Goal: Information Seeking & Learning: Learn about a topic

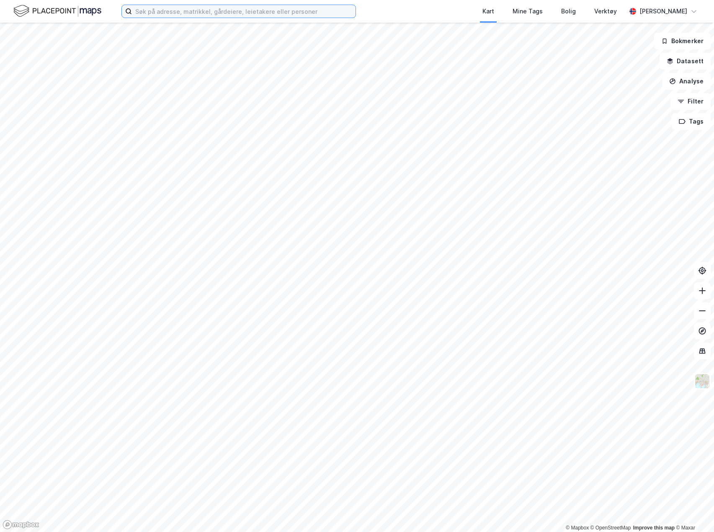
click at [260, 14] on input at bounding box center [244, 11] width 224 height 13
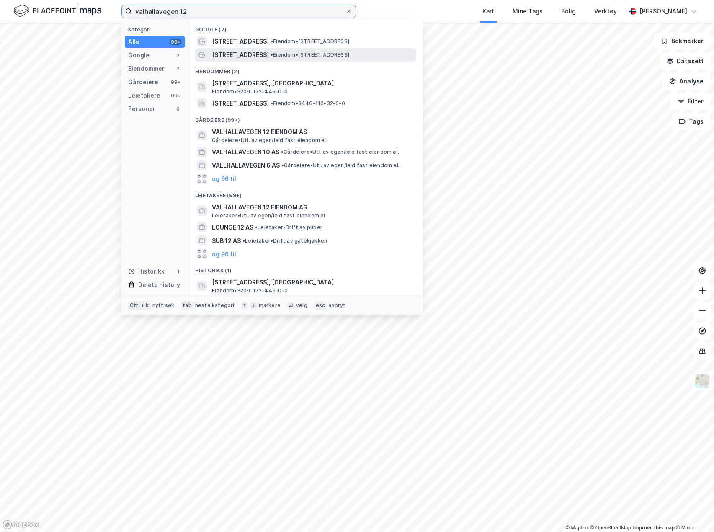
type input "valhallavegen 12"
click at [253, 56] on span "[STREET_ADDRESS]" at bounding box center [240, 55] width 57 height 10
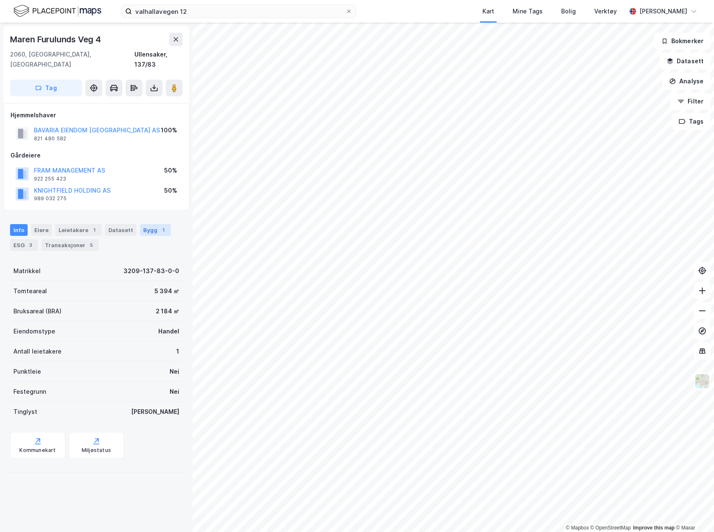
click at [159, 226] on div "1" at bounding box center [163, 230] width 8 height 8
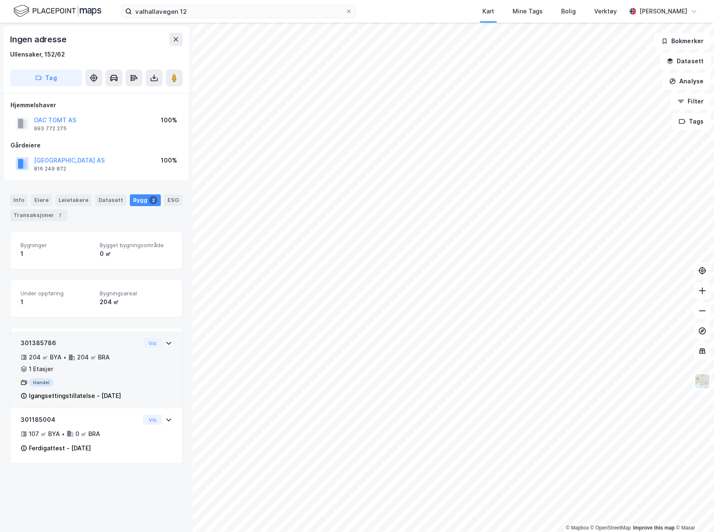
click at [165, 341] on icon at bounding box center [168, 342] width 7 height 7
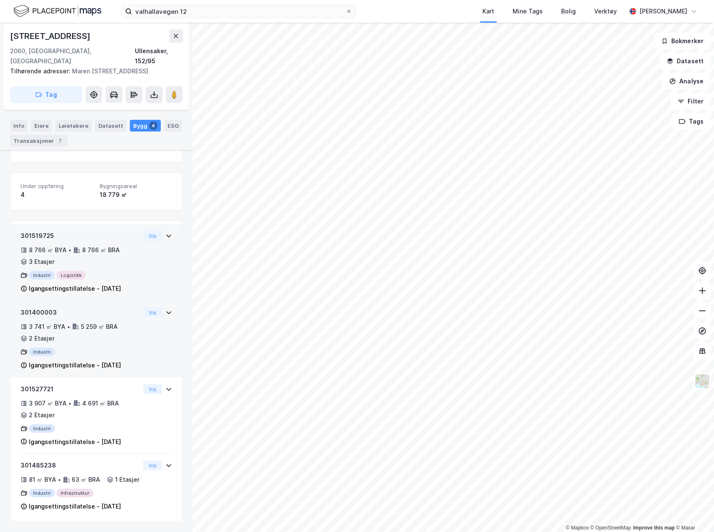
scroll to position [149, 0]
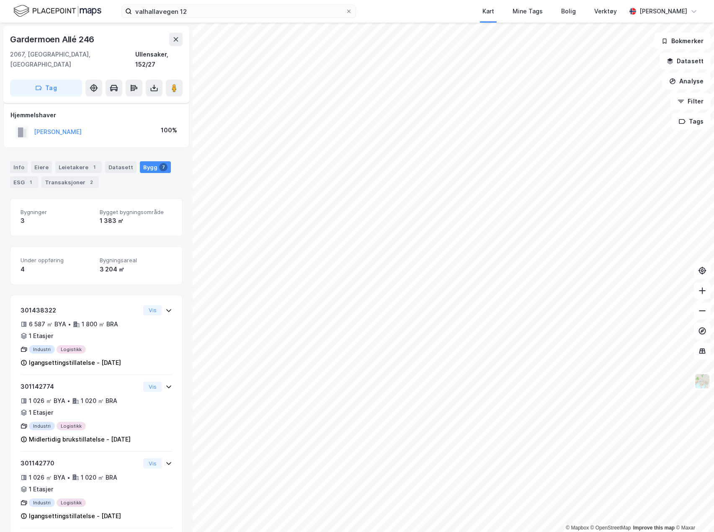
scroll to position [149, 0]
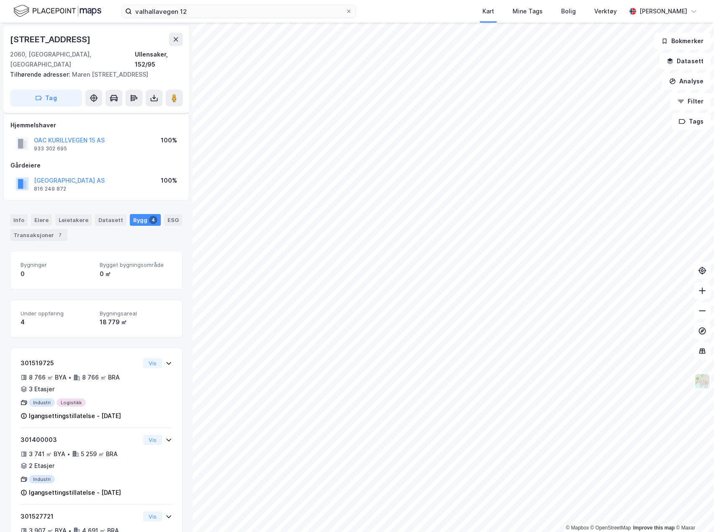
scroll to position [149, 0]
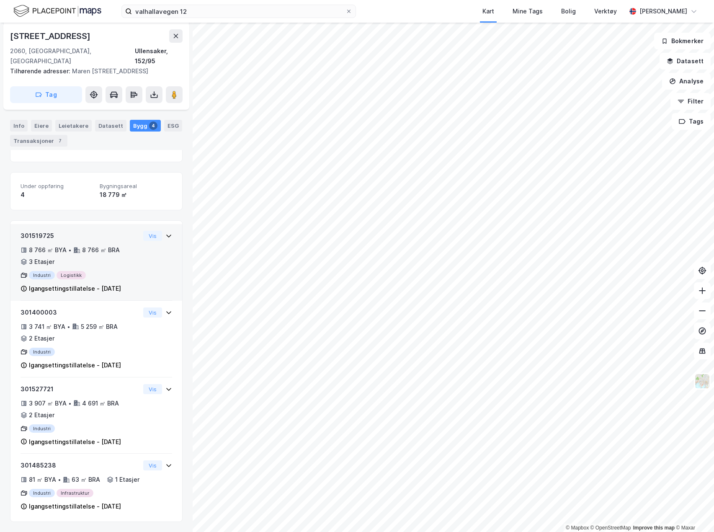
click at [165, 232] on icon at bounding box center [168, 235] width 7 height 7
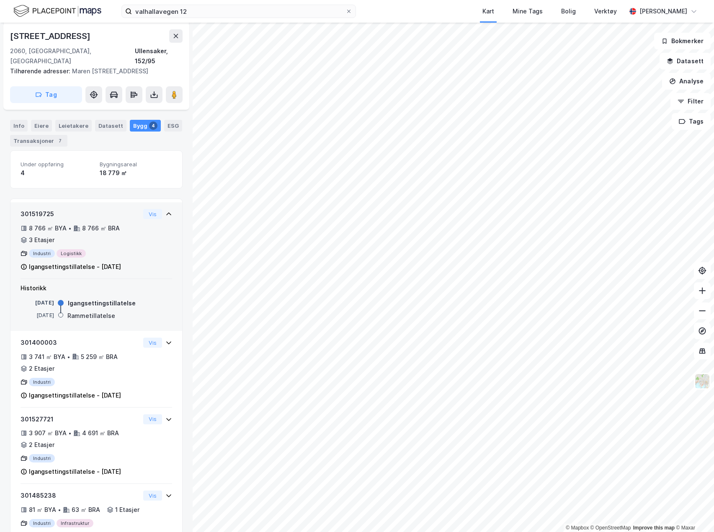
click at [165, 213] on icon at bounding box center [168, 214] width 7 height 7
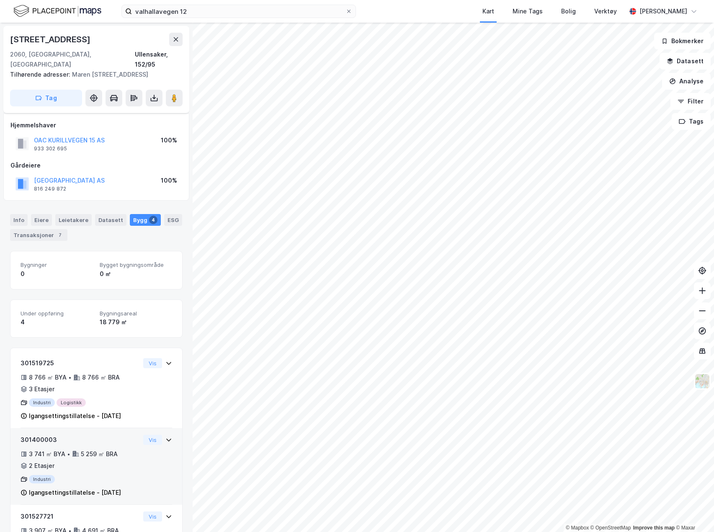
scroll to position [149, 0]
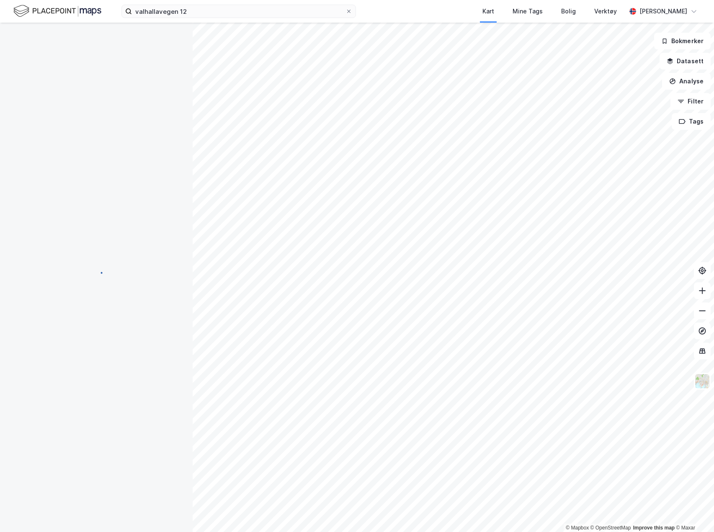
scroll to position [149, 0]
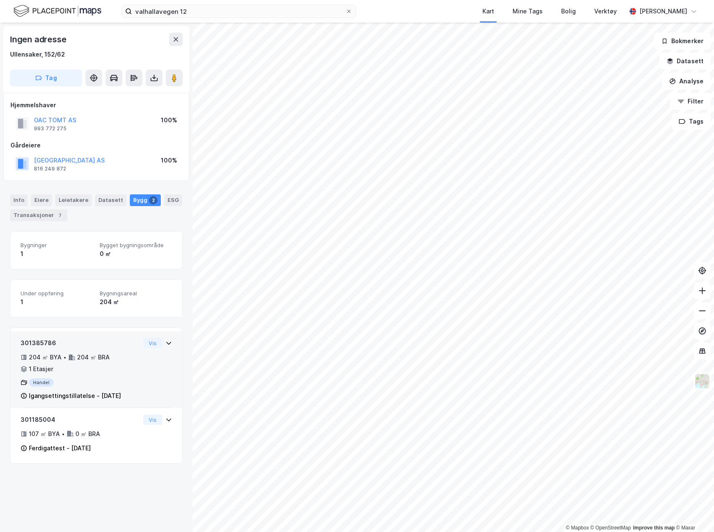
click at [160, 360] on div "301385786 204 ㎡ BYA • 204 ㎡ BRA • 1 Etasjer Handel Igangsettingstillatelse - [D…" at bounding box center [97, 373] width 152 height 70
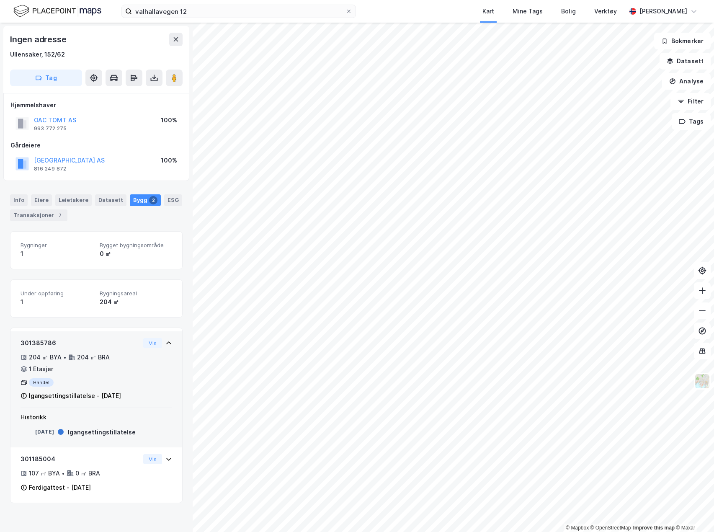
click at [162, 351] on div "301385786 204 ㎡ BYA • 204 ㎡ BRA • 1 Etasjer Handel Igangsettingstillatelse - [D…" at bounding box center [97, 373] width 152 height 70
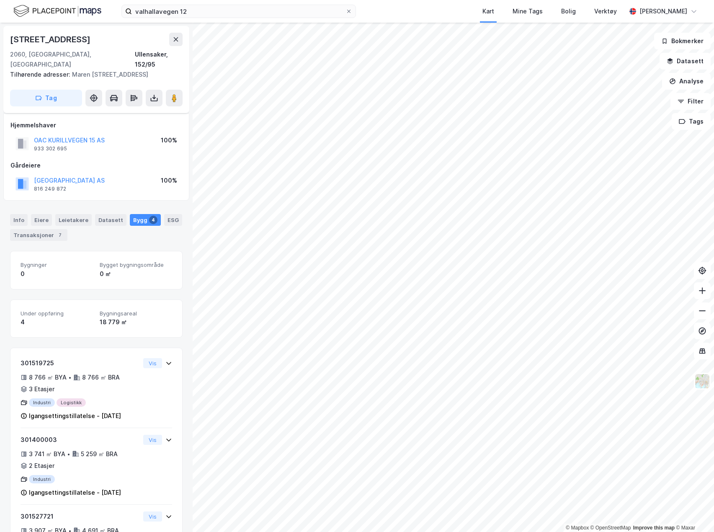
scroll to position [149, 0]
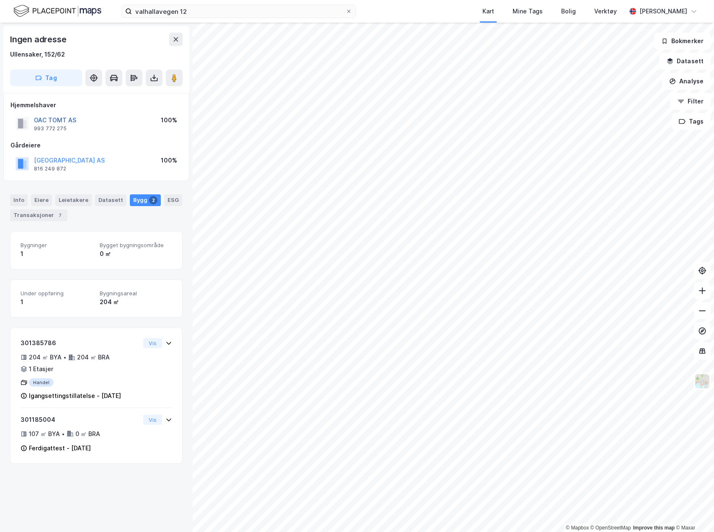
click at [0, 0] on button "OAC TOMT AS" at bounding box center [0, 0] width 0 height 0
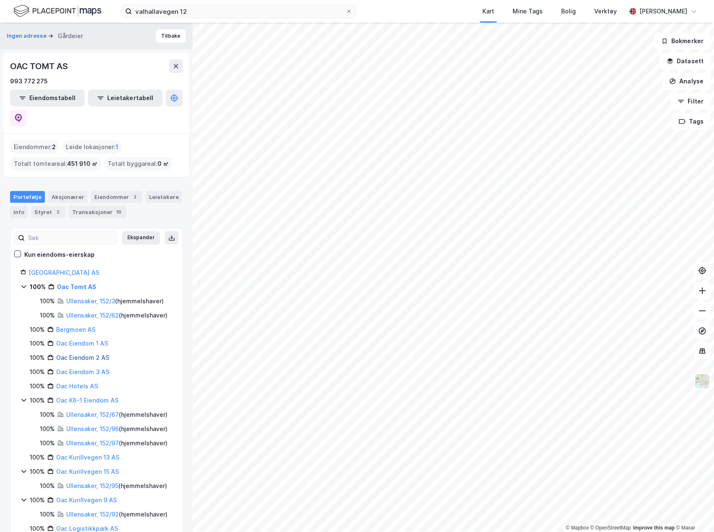
scroll to position [42, 0]
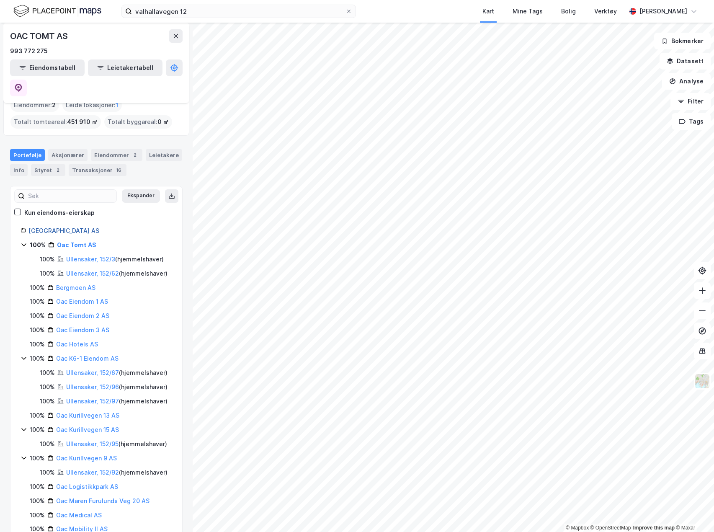
click at [75, 227] on link "[GEOGRAPHIC_DATA] AS" at bounding box center [63, 230] width 71 height 7
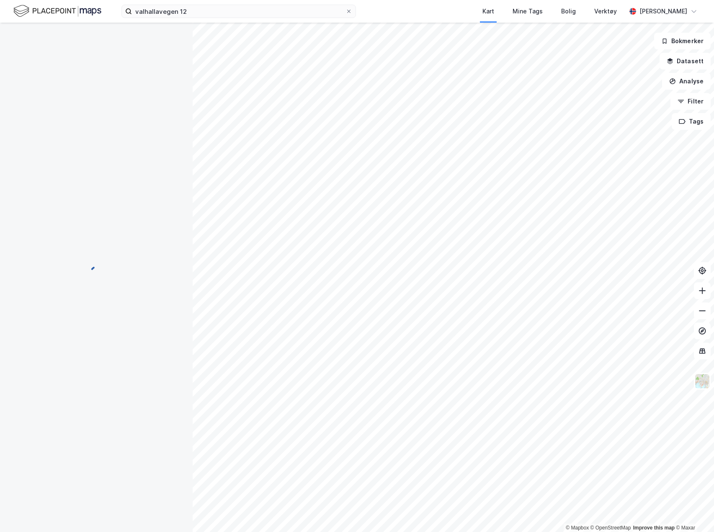
scroll to position [0, 0]
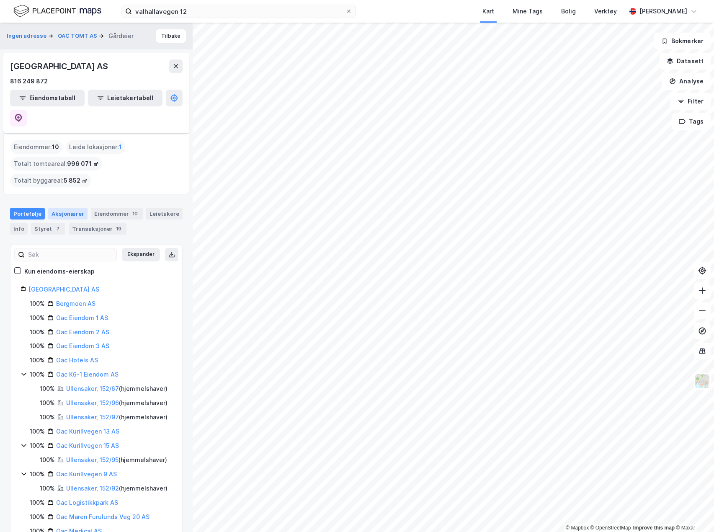
click at [71, 208] on div "Aksjonærer" at bounding box center [67, 214] width 39 height 12
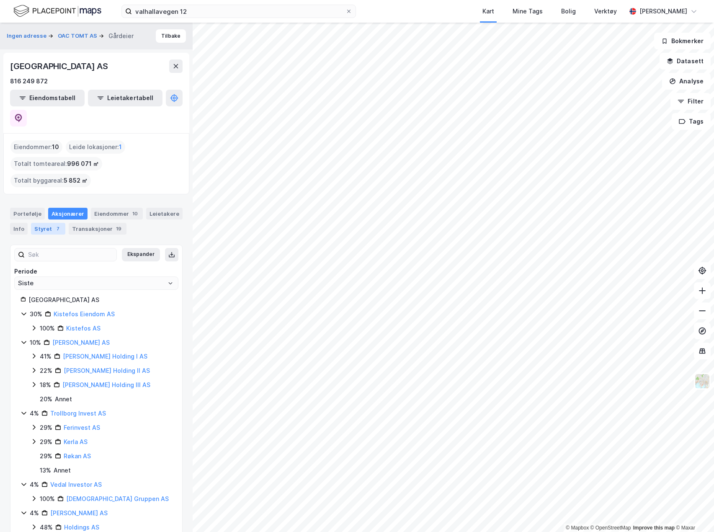
click at [47, 223] on div "Styret 7" at bounding box center [48, 229] width 34 height 12
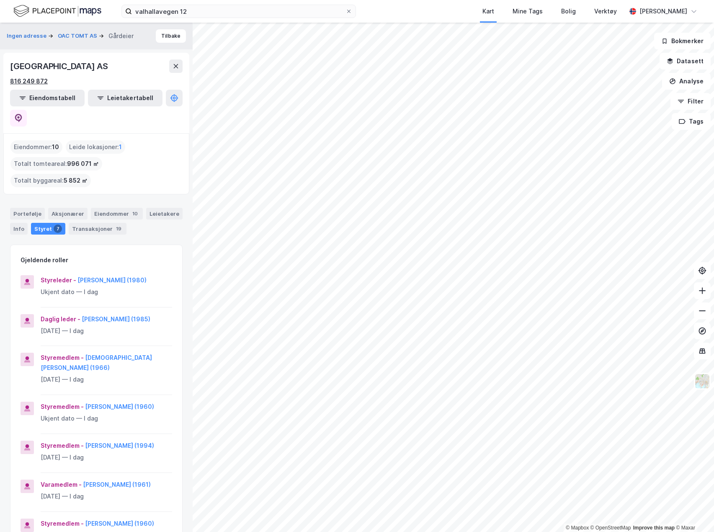
click at [41, 83] on div "816 249 872" at bounding box center [29, 81] width 38 height 10
